Goal: Register for event/course: Sign up to attend an event or enroll in a course

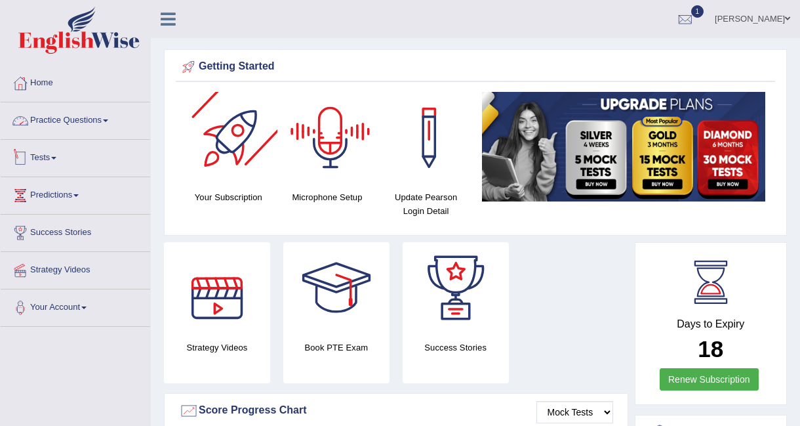
click at [55, 119] on link "Practice Questions" at bounding box center [76, 118] width 150 height 33
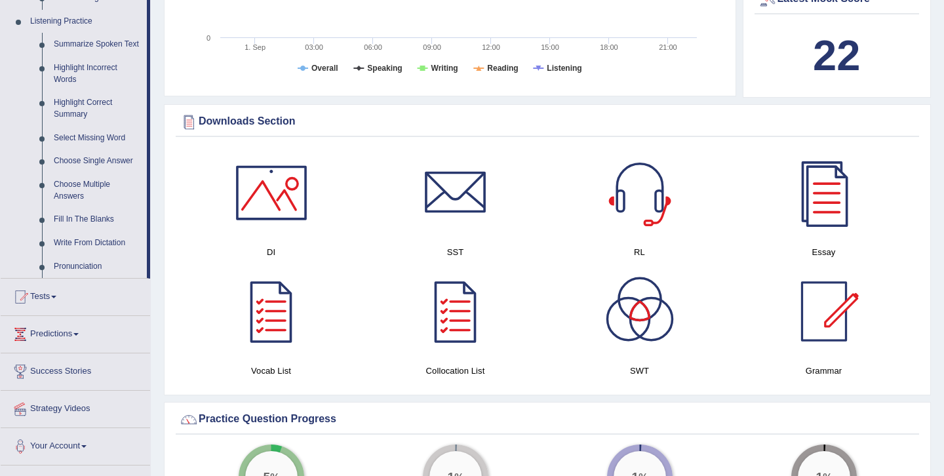
click at [58, 300] on link "Tests" at bounding box center [76, 295] width 150 height 33
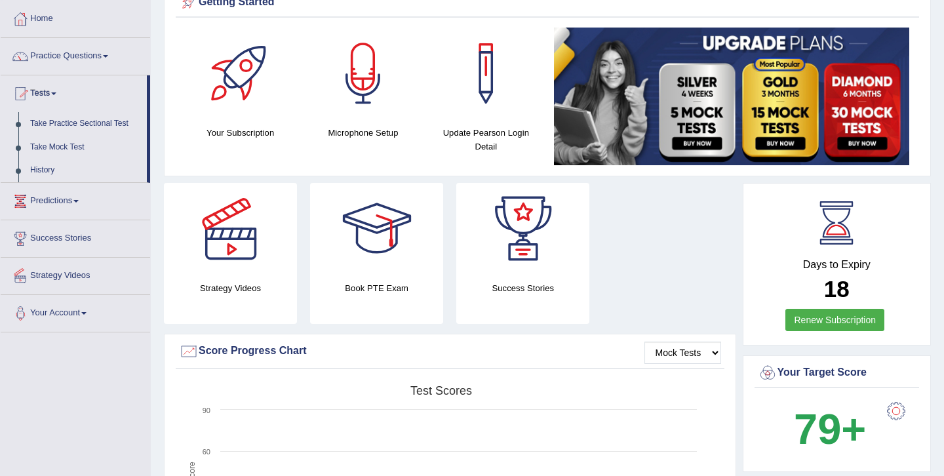
scroll to position [64, 0]
click at [39, 148] on link "Take Mock Test" at bounding box center [85, 148] width 123 height 24
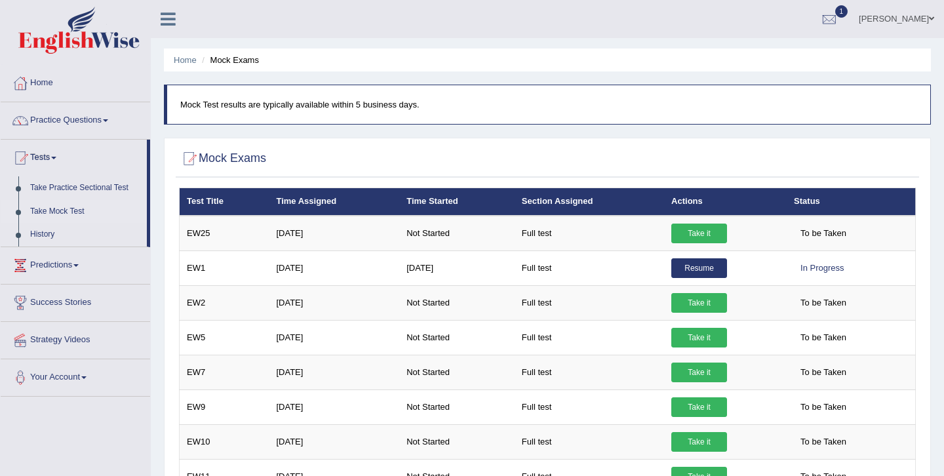
click at [710, 268] on link "Resume" at bounding box center [700, 268] width 56 height 20
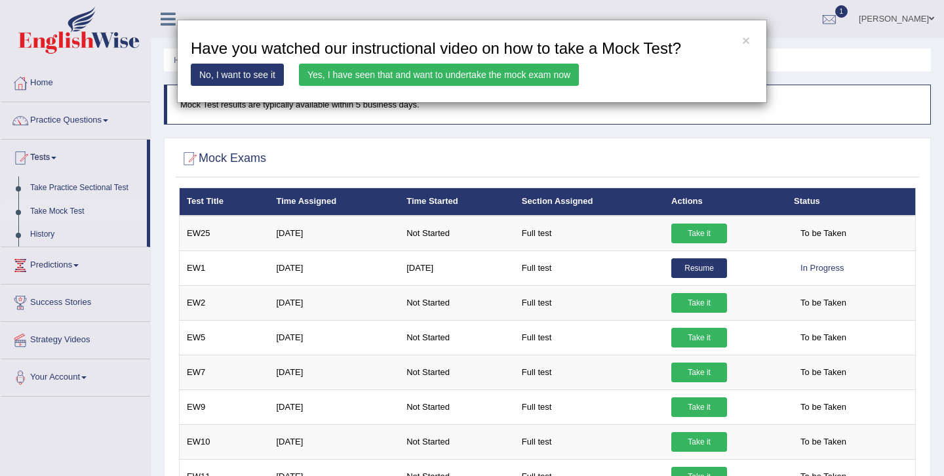
click at [462, 87] on div "× Have you watched our instructional video on how to take a Mock Test? No, I wa…" at bounding box center [472, 61] width 590 height 83
click at [460, 69] on link "Yes, I have seen that and want to undertake the mock exam now" at bounding box center [439, 75] width 280 height 22
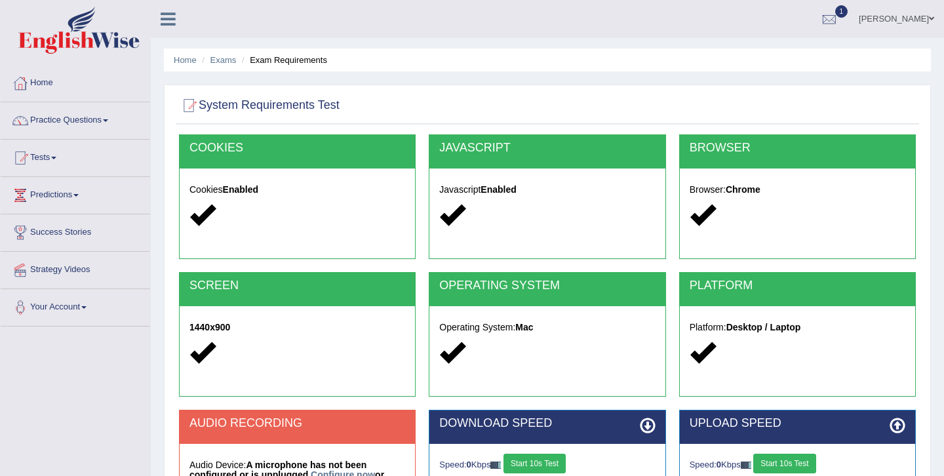
scroll to position [212, 0]
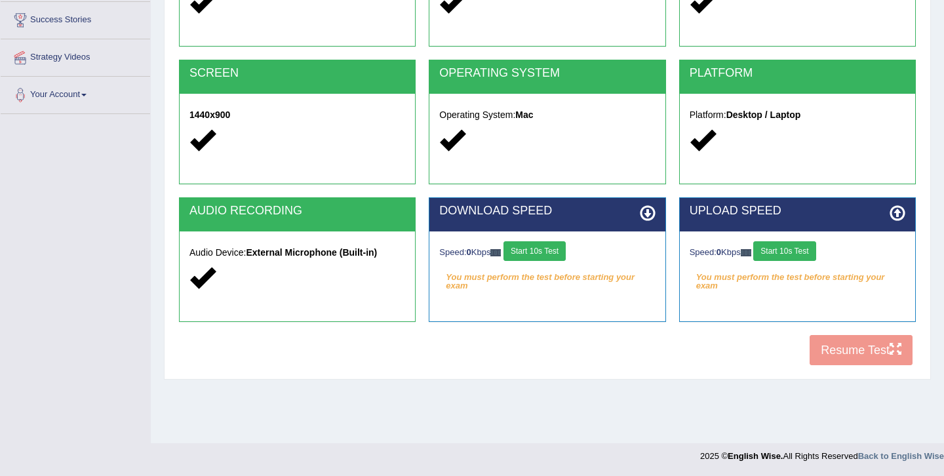
click at [564, 250] on button "Start 10s Test" at bounding box center [535, 251] width 62 height 20
click at [798, 256] on button "Start 10s Test" at bounding box center [785, 251] width 62 height 20
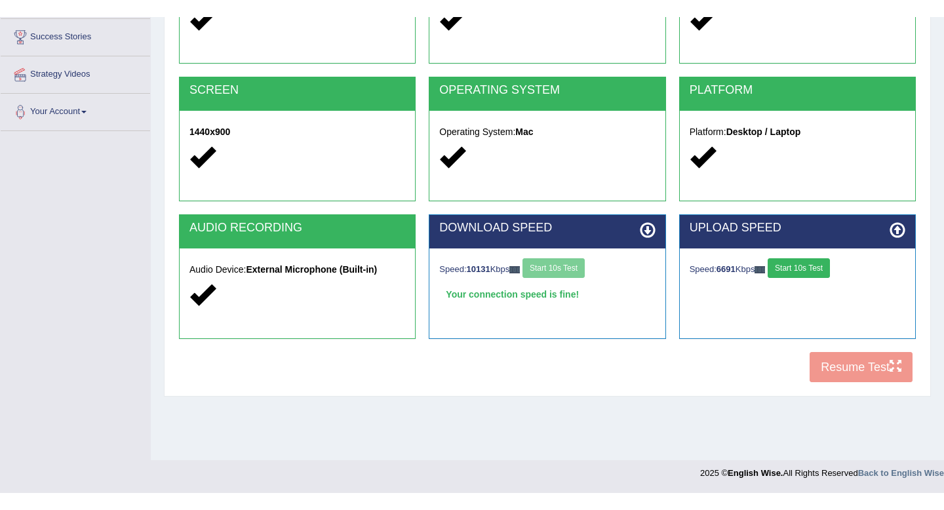
scroll to position [178, 0]
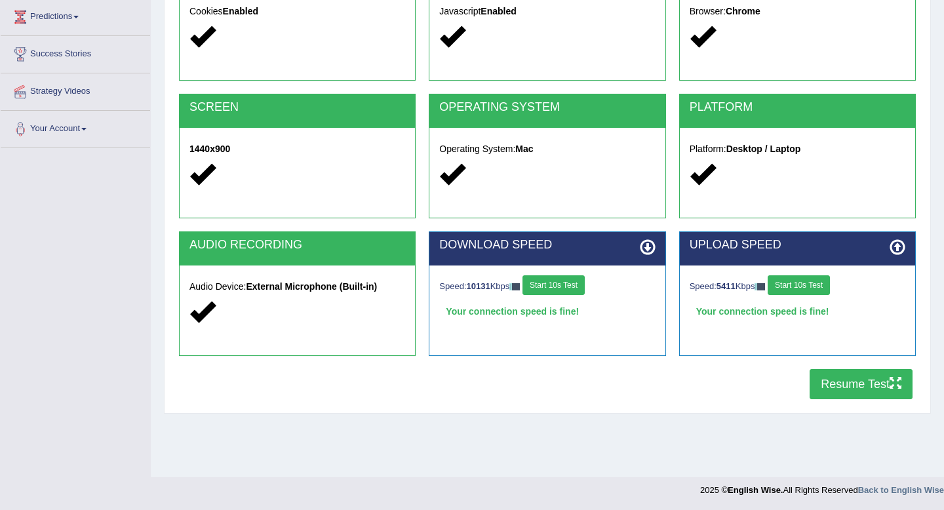
click at [856, 386] on button "Resume Test" at bounding box center [861, 384] width 103 height 30
